Goal: Information Seeking & Learning: Learn about a topic

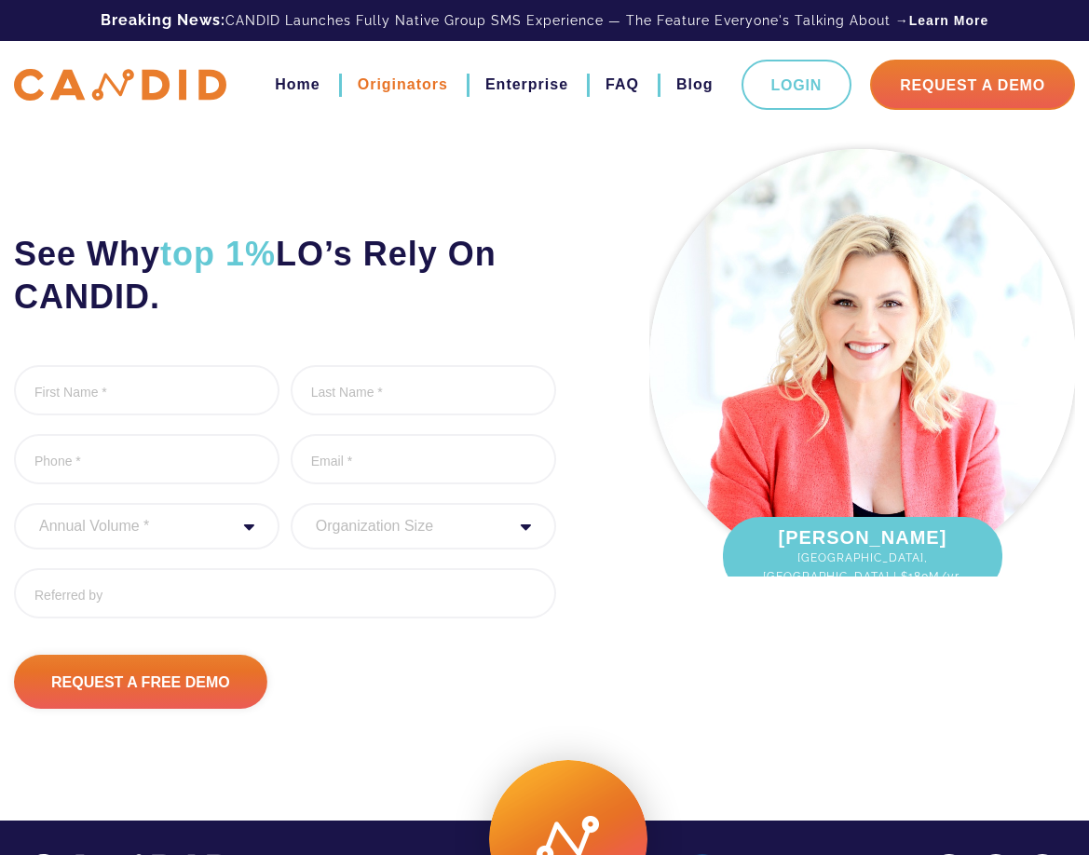
click at [409, 86] on link "Originators" at bounding box center [403, 85] width 90 height 32
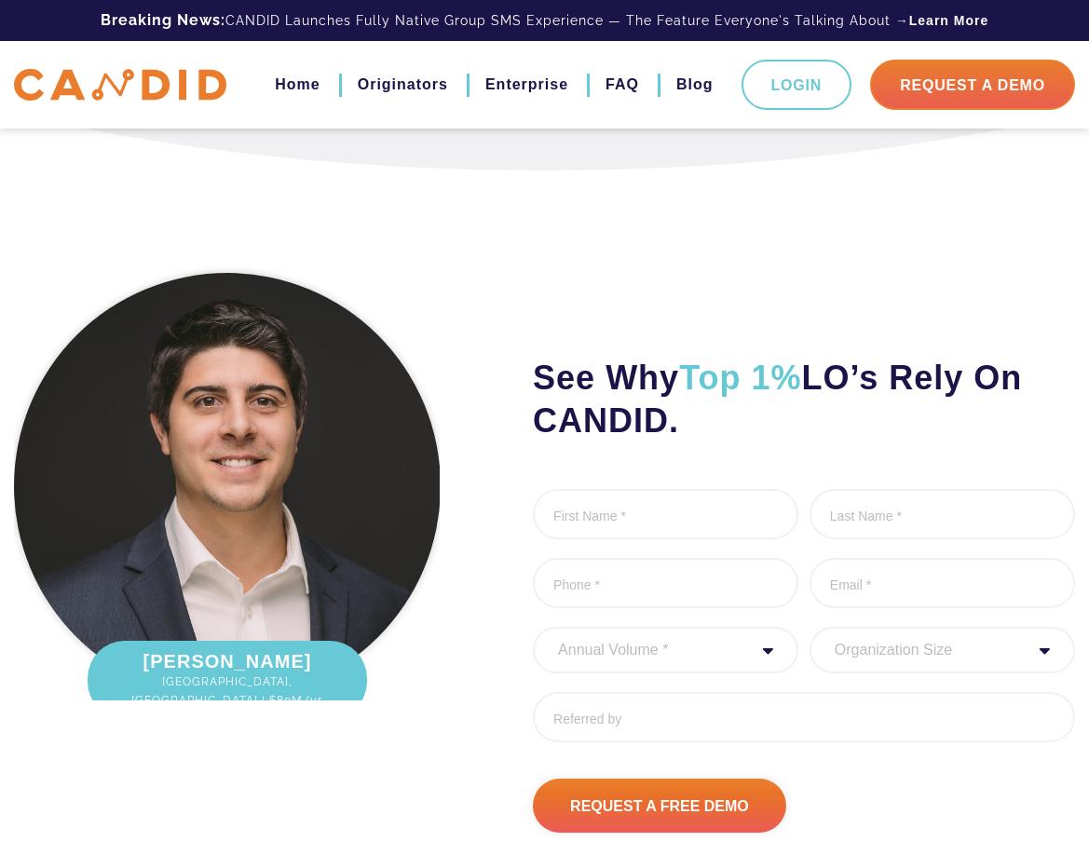
scroll to position [6434, 0]
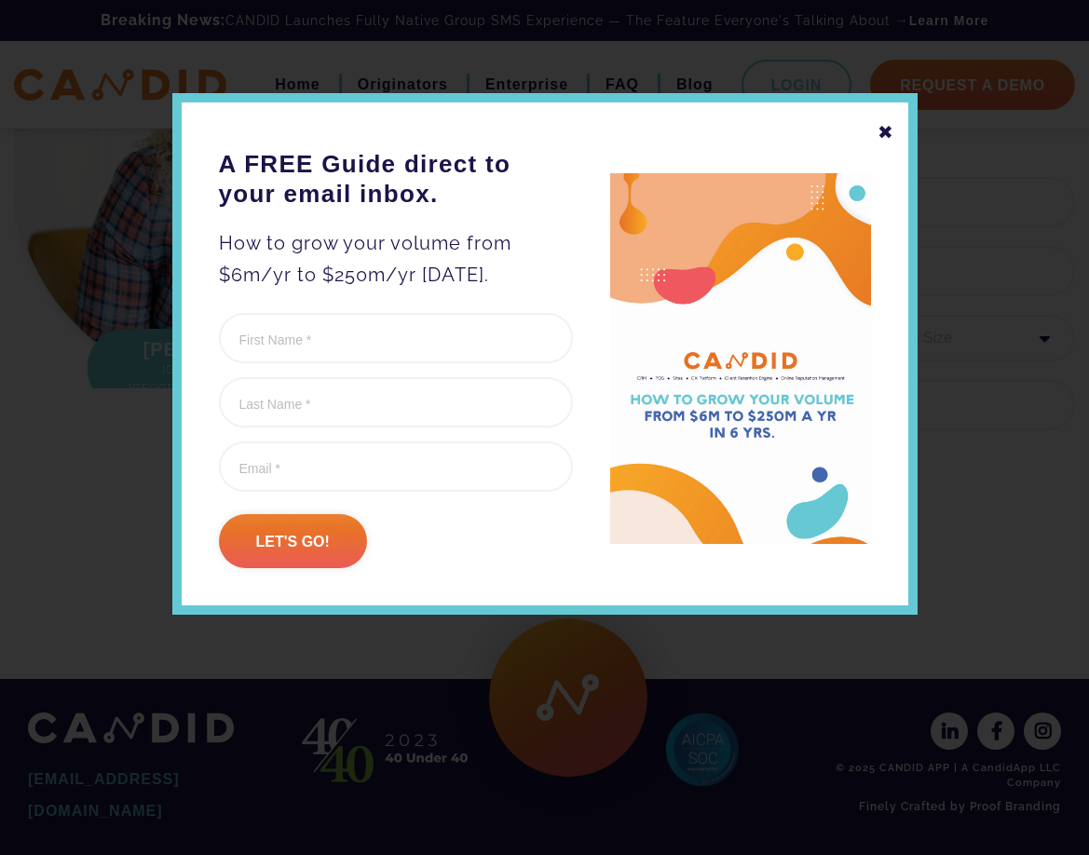
click at [884, 130] on div "✖" at bounding box center [886, 132] width 17 height 32
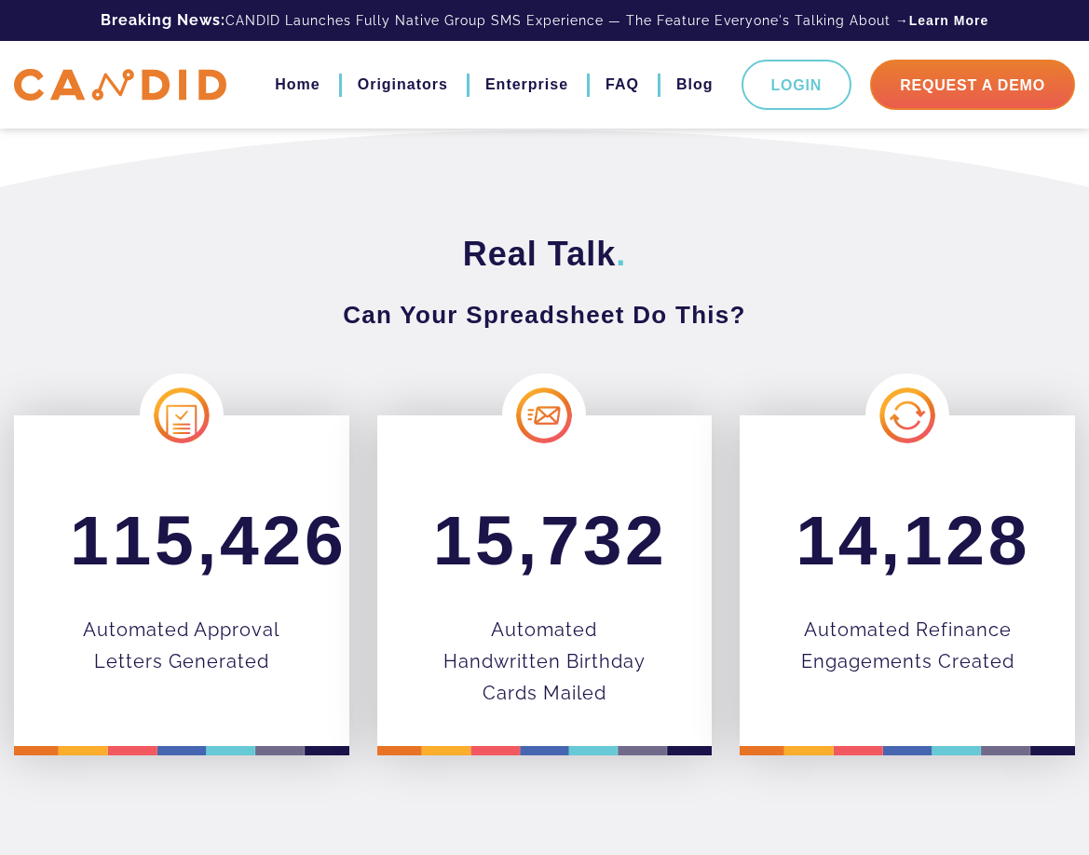
scroll to position [524, 0]
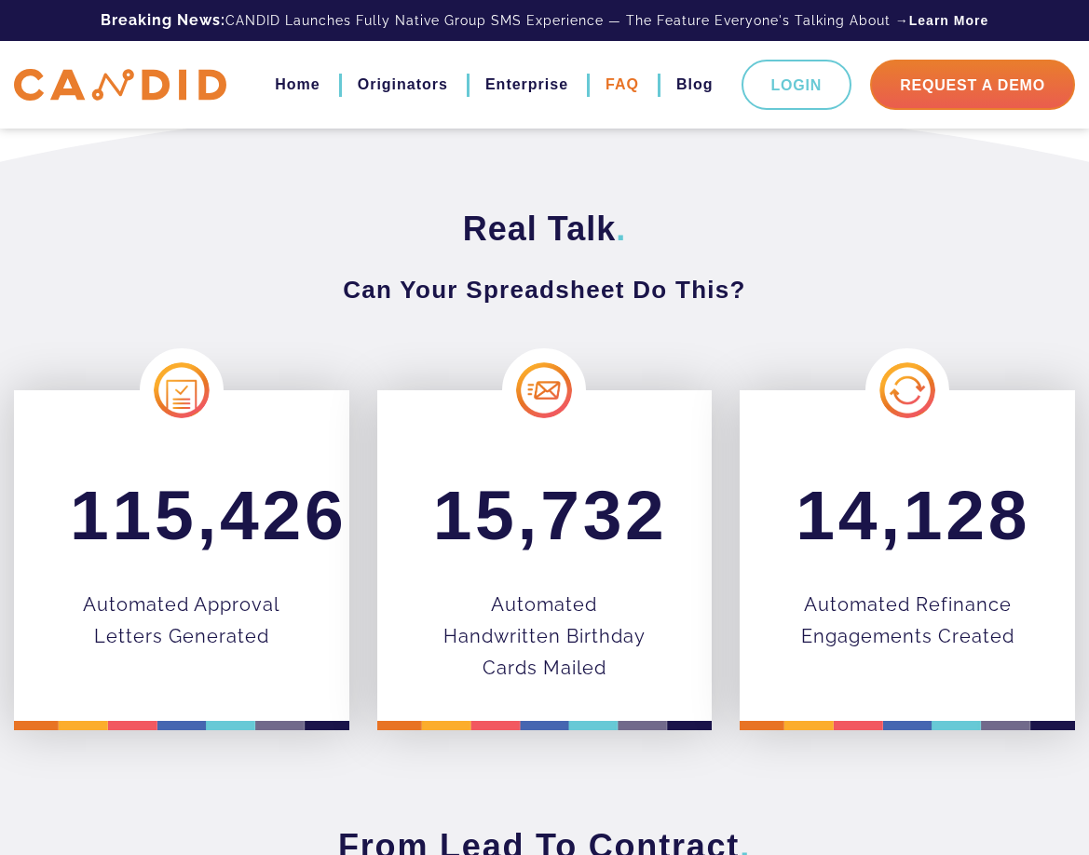
click at [635, 80] on link "FAQ" at bounding box center [623, 85] width 34 height 32
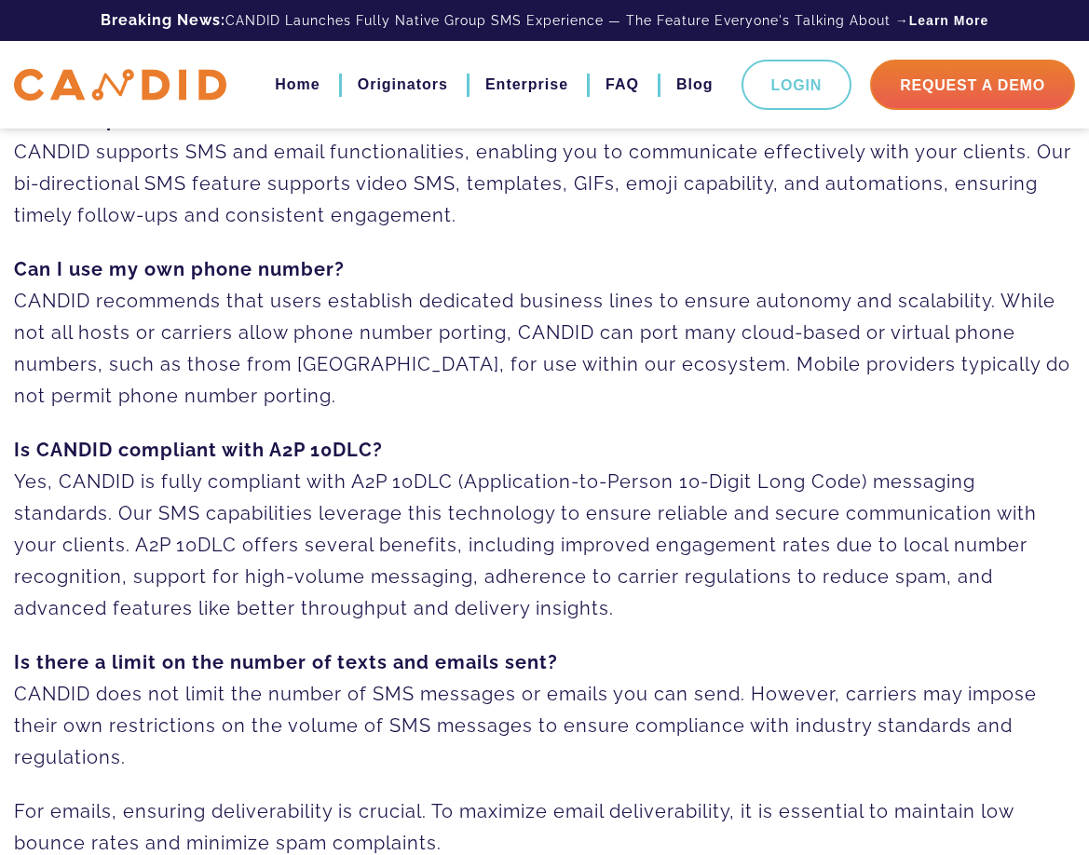
scroll to position [679, 0]
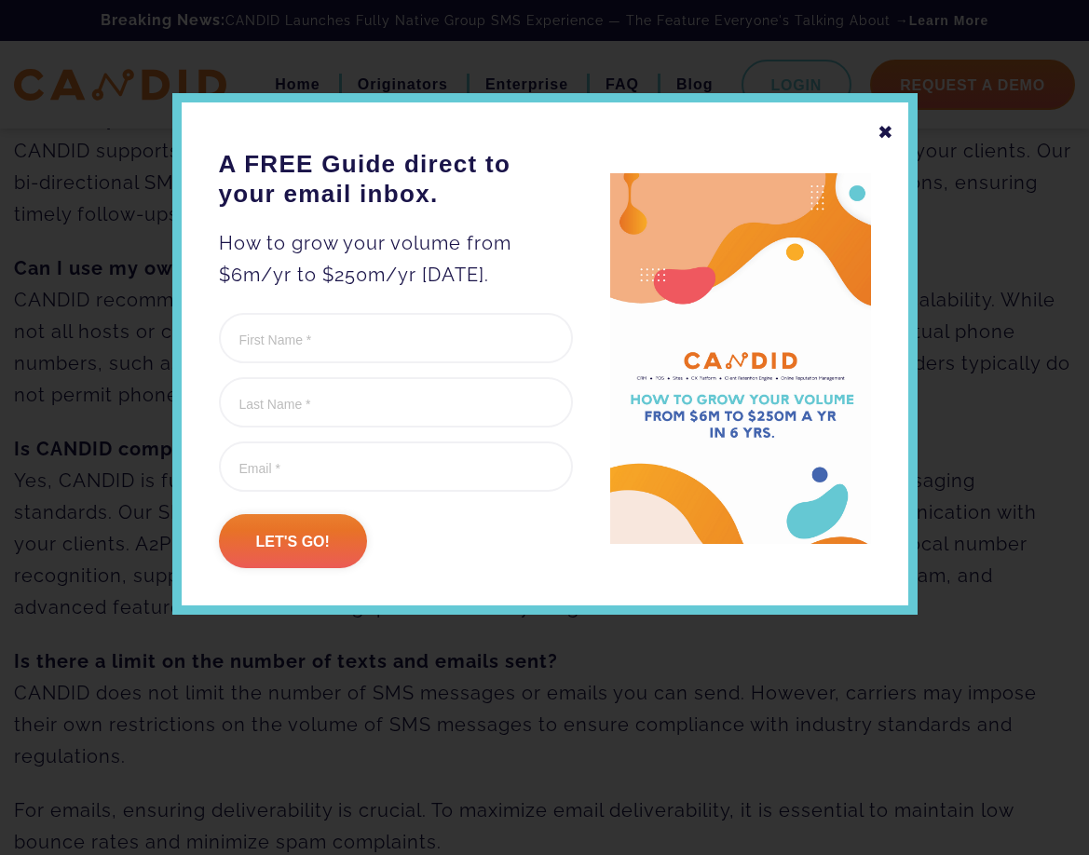
click at [884, 129] on div "✖" at bounding box center [886, 132] width 17 height 32
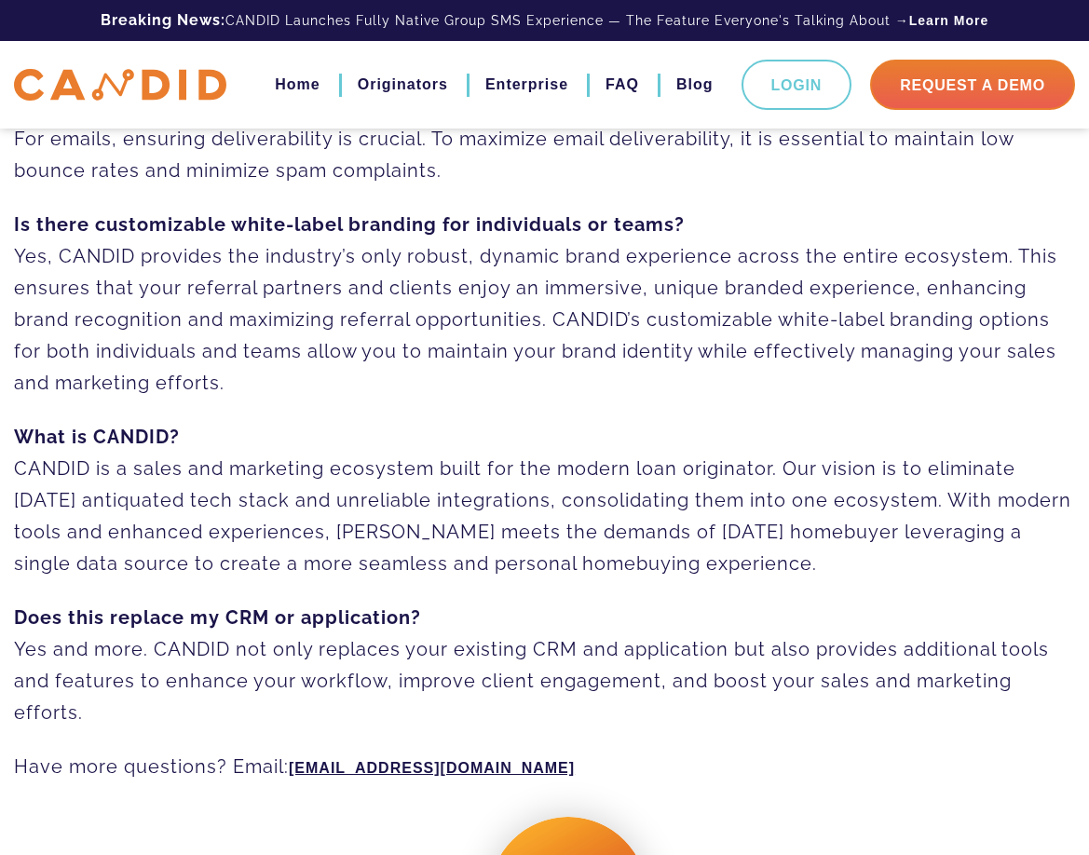
scroll to position [1349, 0]
